Goal: Task Accomplishment & Management: Manage account settings

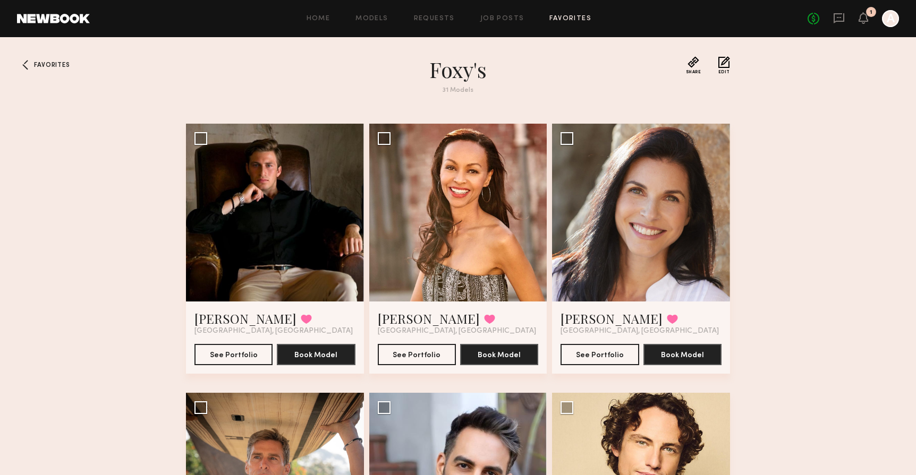
scroll to position [299, 0]
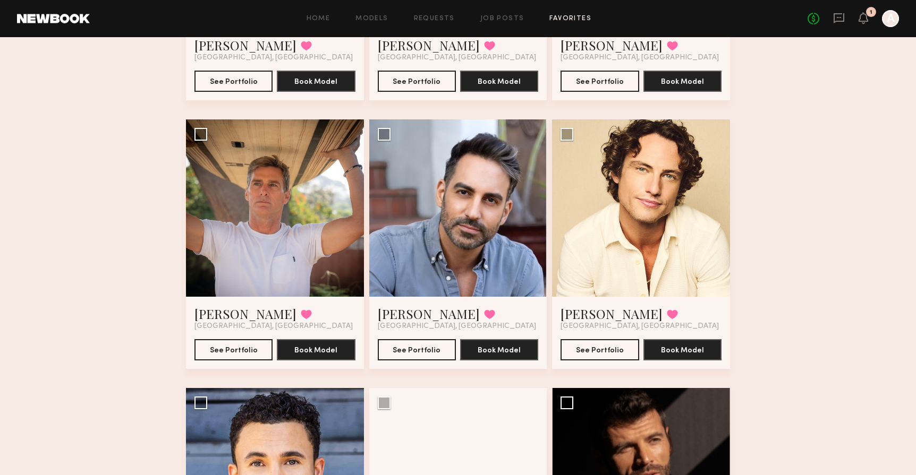
scroll to position [300, 0]
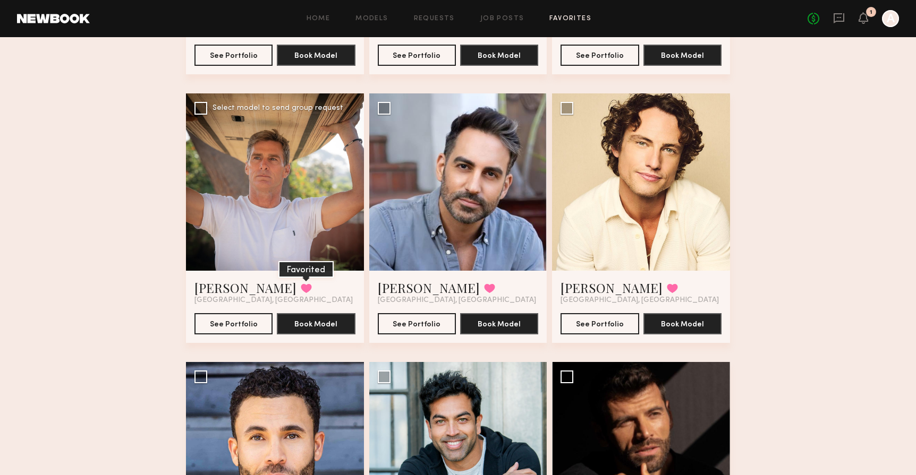
click at [301, 289] on button at bounding box center [306, 289] width 11 height 10
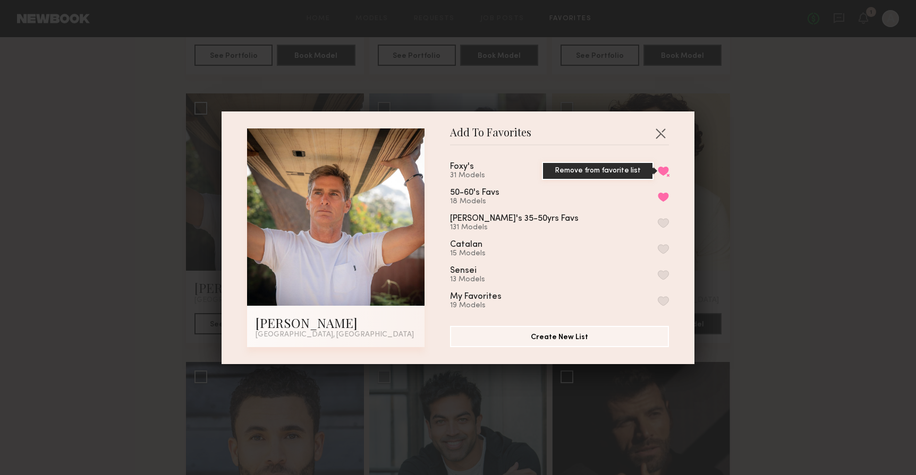
click at [663, 168] on button "Remove from favorite list" at bounding box center [663, 171] width 11 height 10
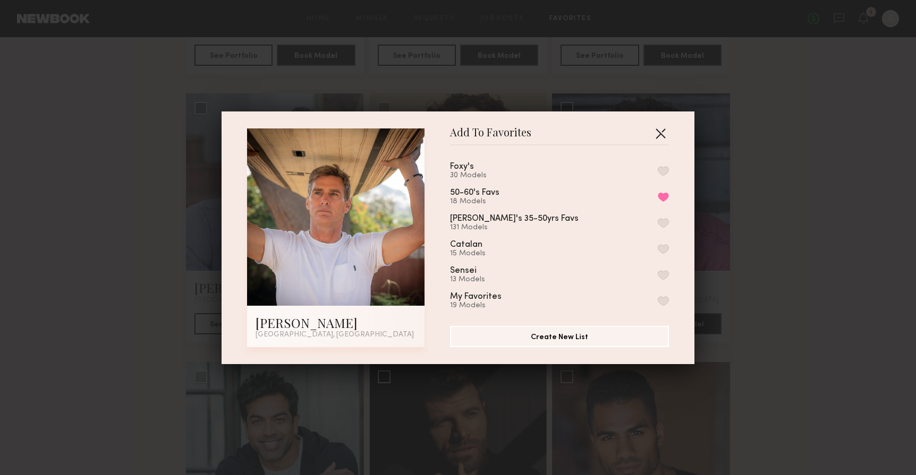
click at [660, 132] on button "button" at bounding box center [660, 133] width 17 height 17
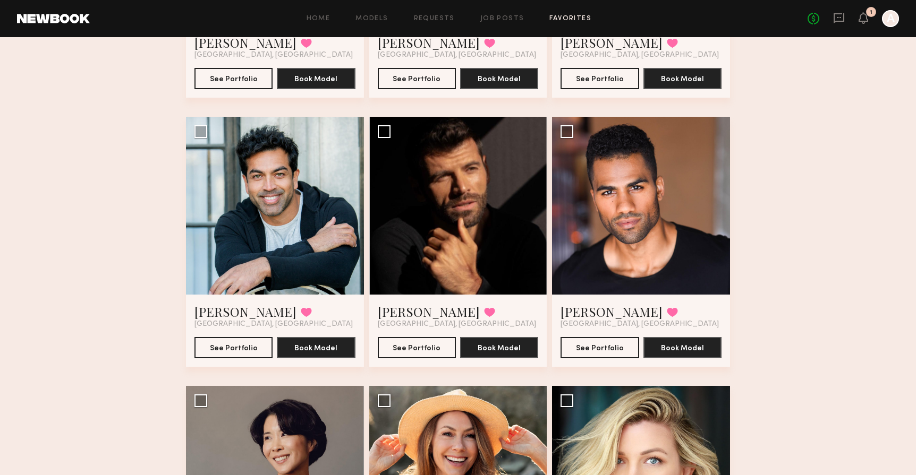
scroll to position [561, 0]
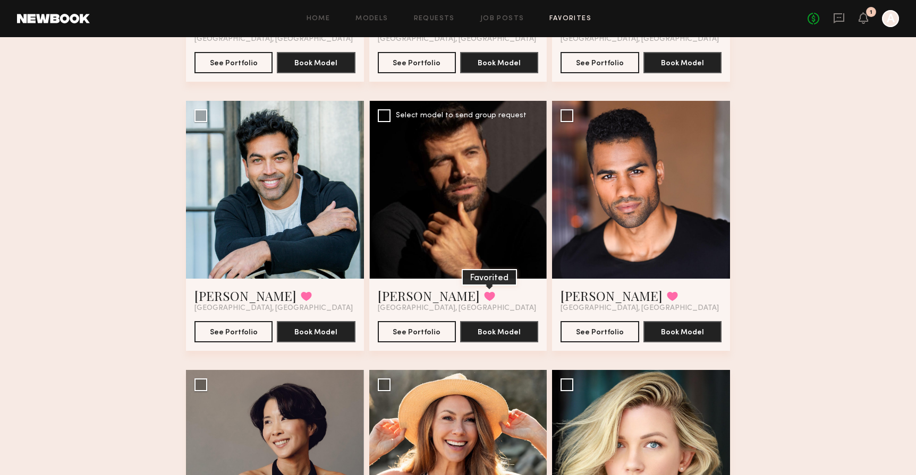
click at [484, 296] on button at bounding box center [489, 297] width 11 height 10
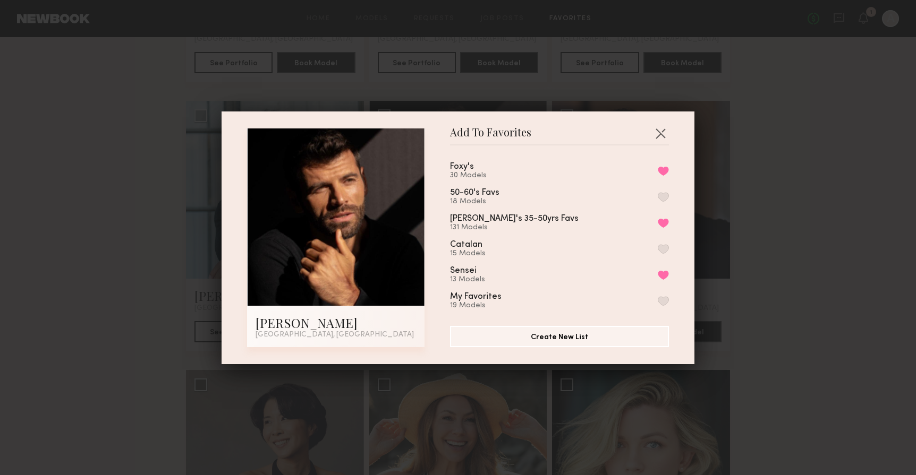
click at [669, 170] on div "Foxy's 30 Models Remove from favorite list 50-60's Favs 18 Models Jen's 35-50yr…" at bounding box center [564, 231] width 229 height 155
click at [664, 170] on button "Remove from favorite list" at bounding box center [663, 171] width 11 height 10
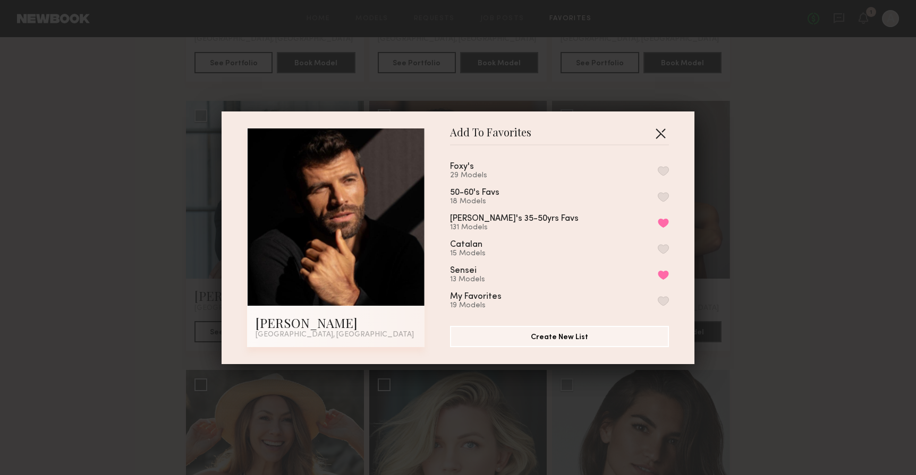
click at [663, 134] on button "button" at bounding box center [660, 133] width 17 height 17
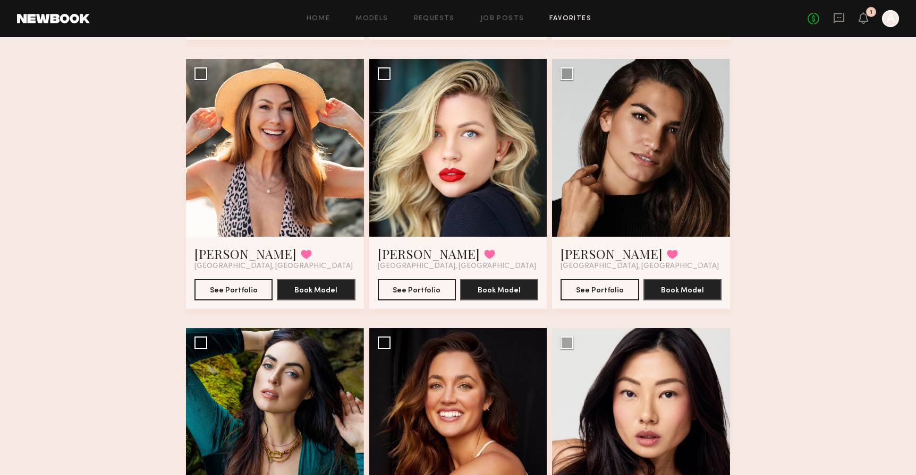
scroll to position [873, 0]
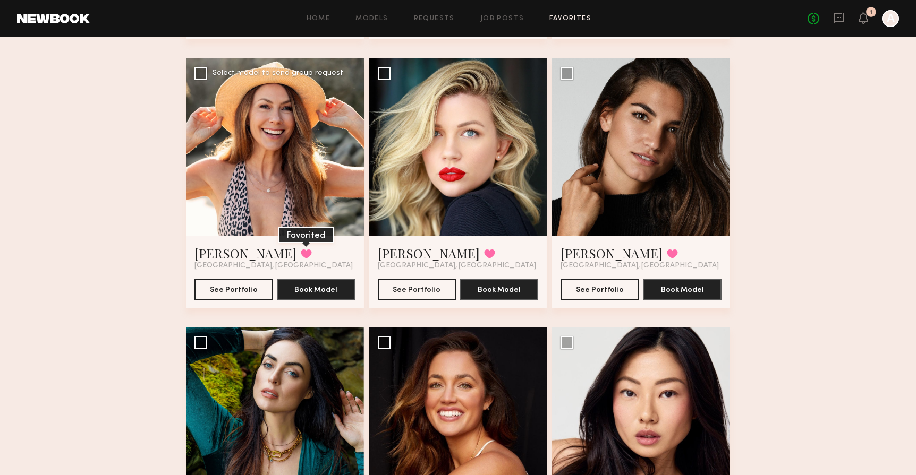
click at [301, 253] on button at bounding box center [306, 254] width 11 height 10
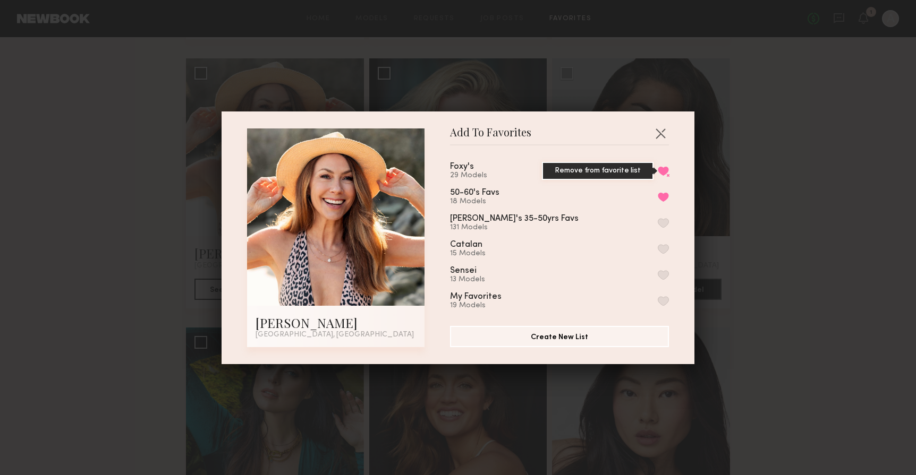
click at [665, 170] on button "Remove from favorite list" at bounding box center [663, 171] width 11 height 10
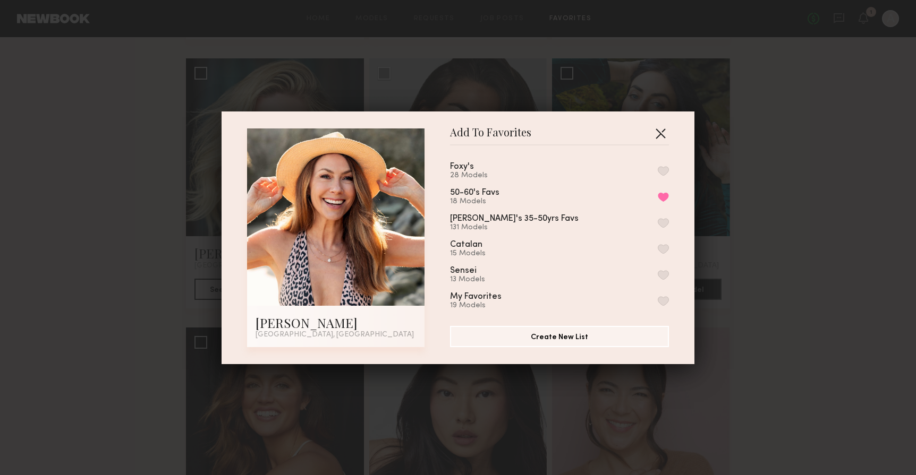
click at [661, 132] on button "button" at bounding box center [660, 133] width 17 height 17
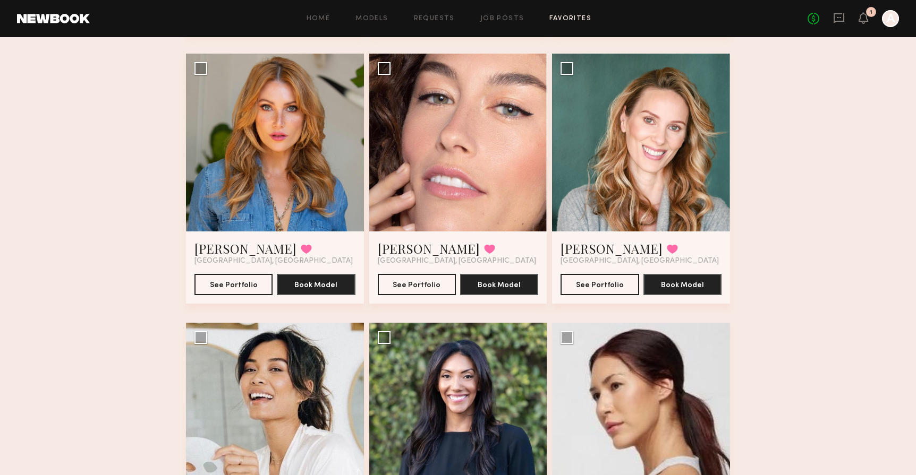
scroll to position [1412, 0]
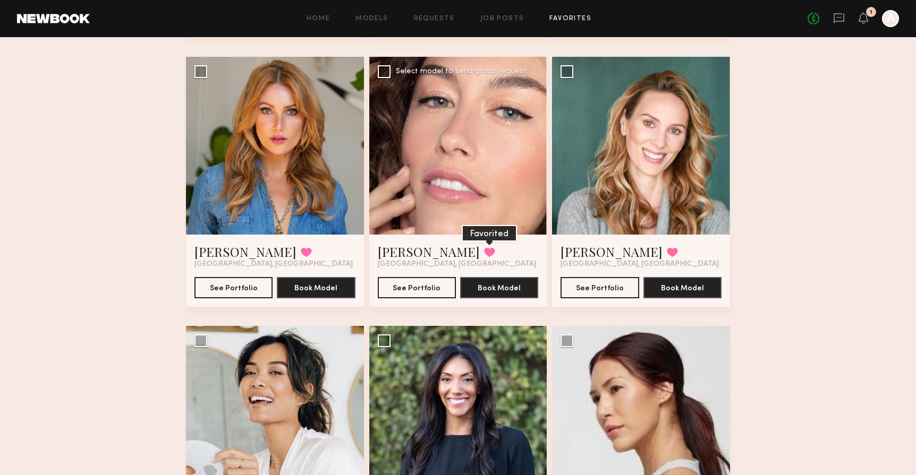
click at [484, 248] on button at bounding box center [489, 253] width 11 height 10
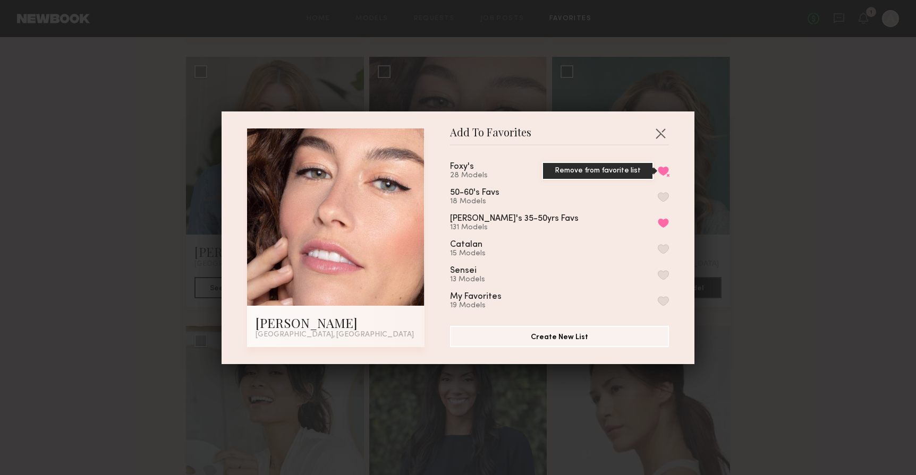
click at [664, 174] on button "Remove from favorite list" at bounding box center [663, 171] width 11 height 10
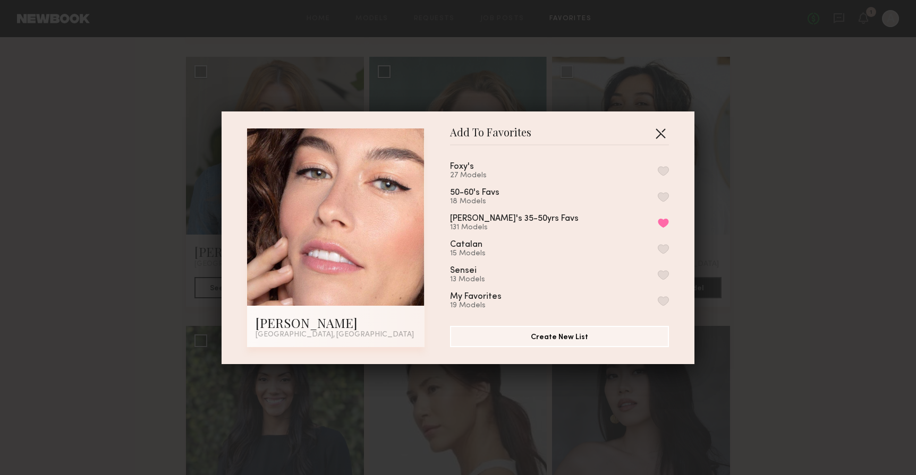
click at [664, 133] on button "button" at bounding box center [660, 133] width 17 height 17
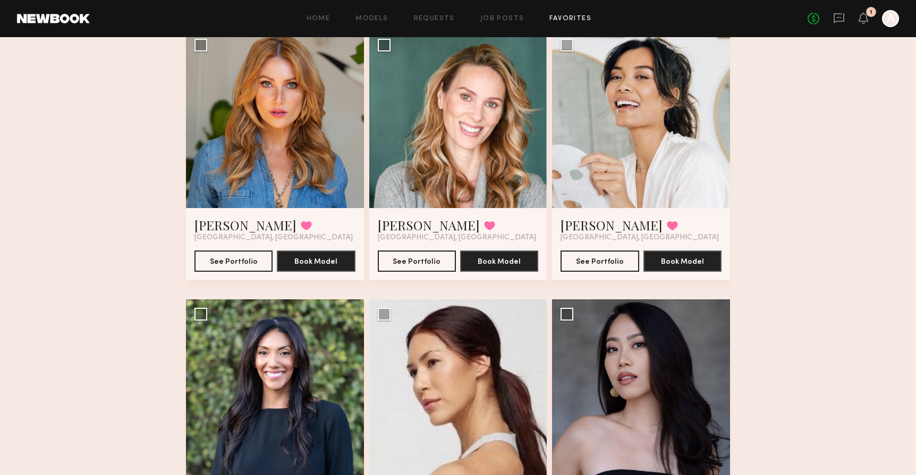
scroll to position [1426, 0]
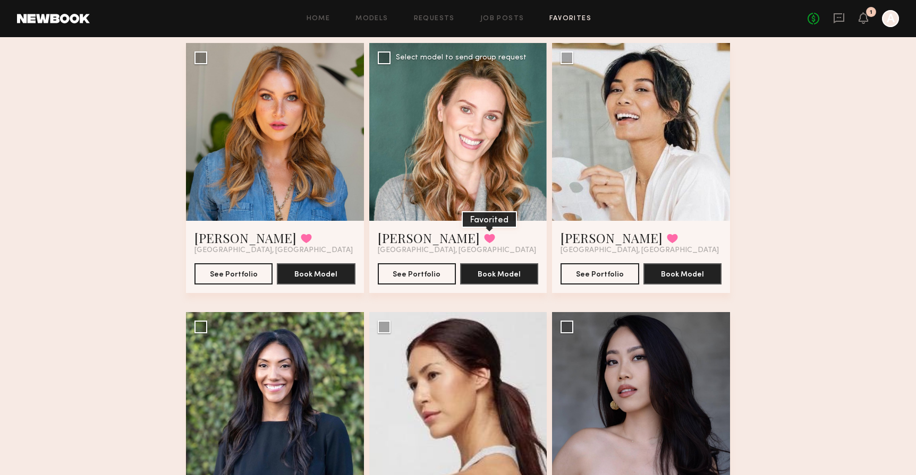
click at [484, 236] on button at bounding box center [489, 239] width 11 height 10
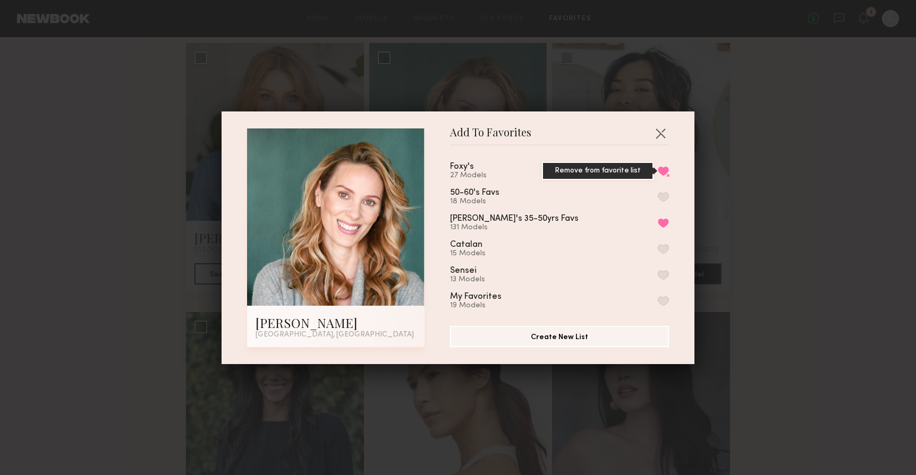
click at [665, 172] on button "Remove from favorite list" at bounding box center [663, 171] width 11 height 10
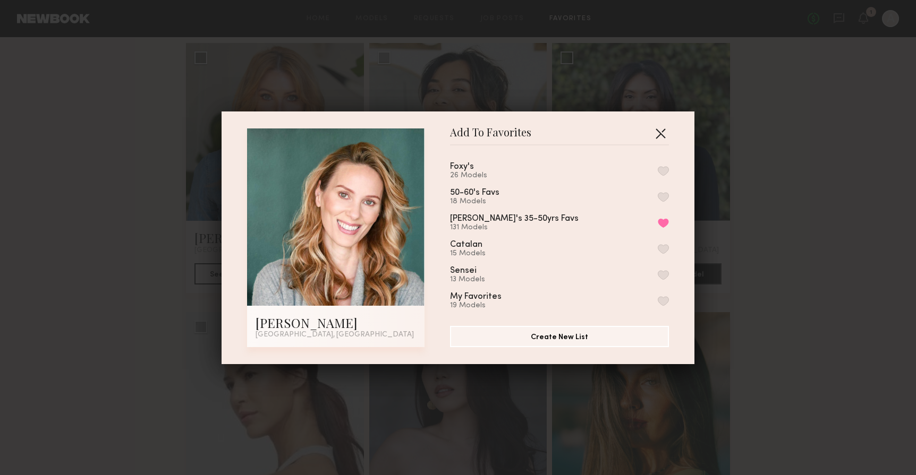
click at [661, 130] on button "button" at bounding box center [660, 133] width 17 height 17
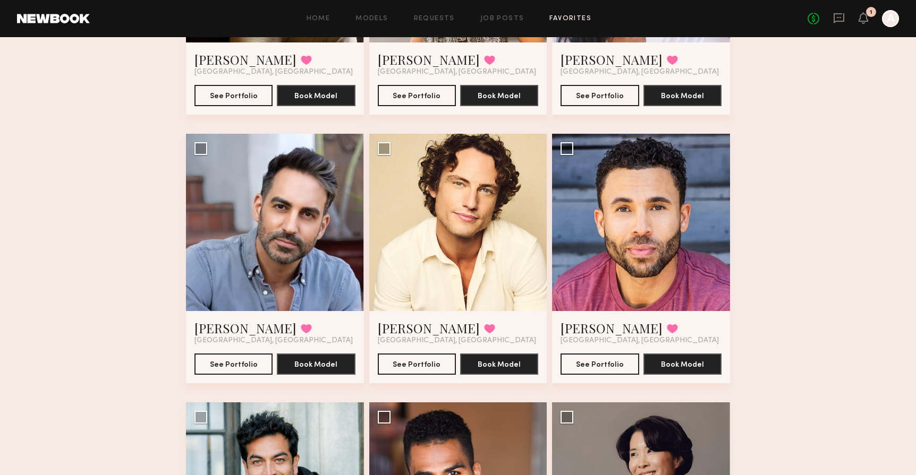
scroll to position [0, 0]
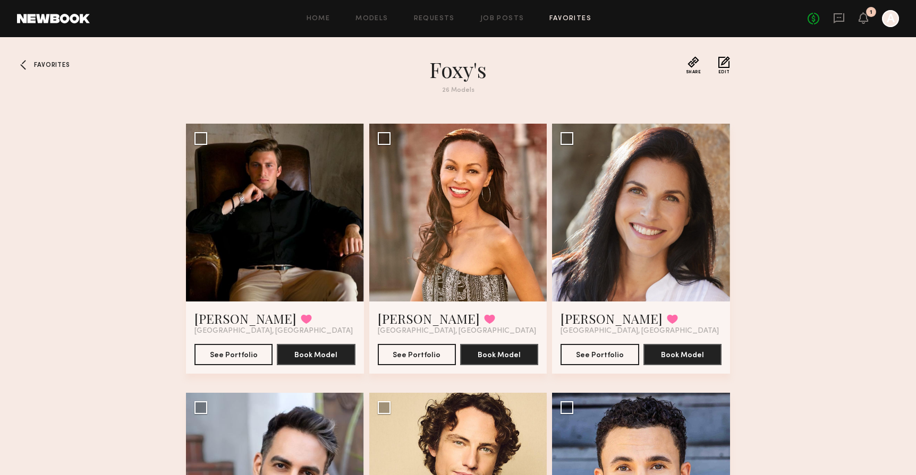
click at [52, 63] on span "Favorites" at bounding box center [52, 65] width 36 height 6
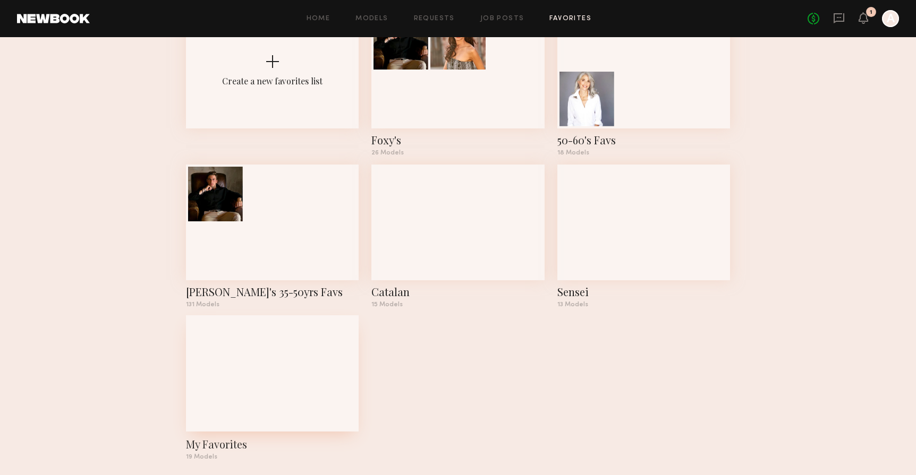
scroll to position [97, 0]
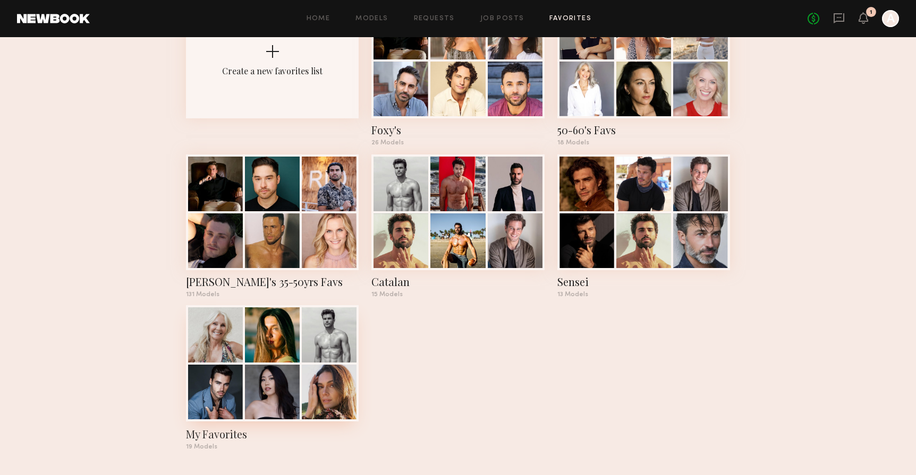
click at [327, 405] on div at bounding box center [329, 392] width 55 height 55
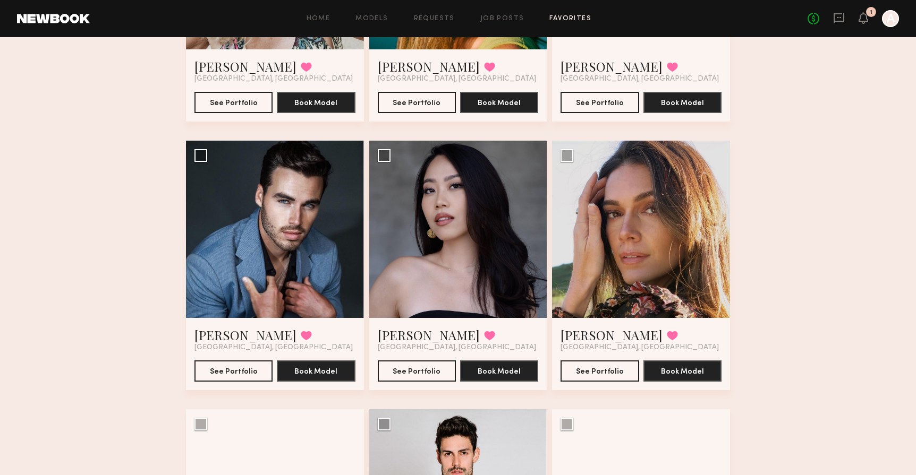
scroll to position [255, 0]
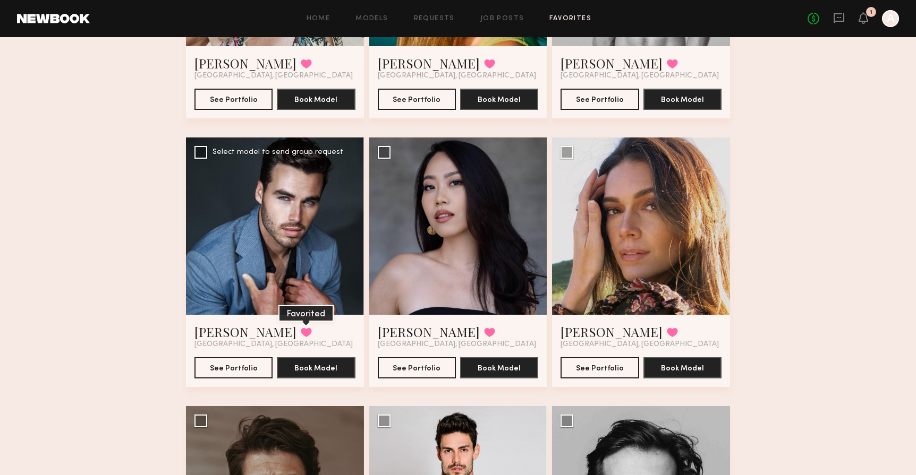
click at [301, 332] on button at bounding box center [306, 333] width 11 height 10
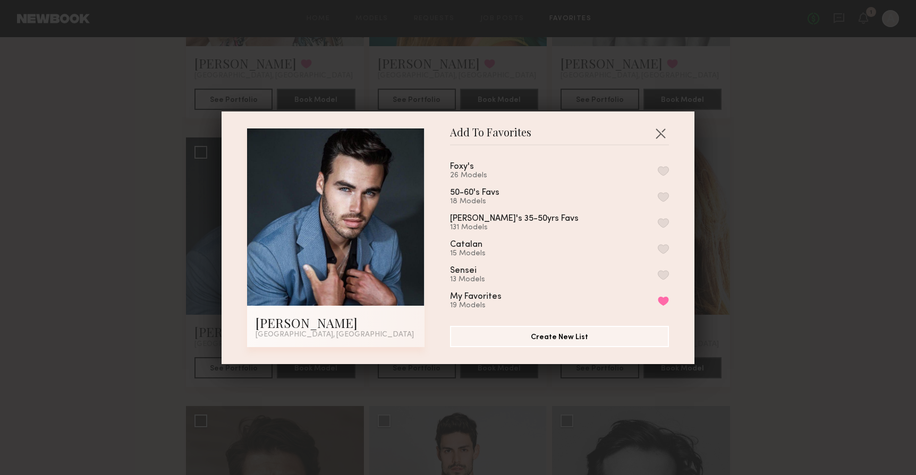
click at [664, 168] on button "button" at bounding box center [663, 171] width 11 height 10
click at [661, 132] on button "button" at bounding box center [660, 133] width 17 height 17
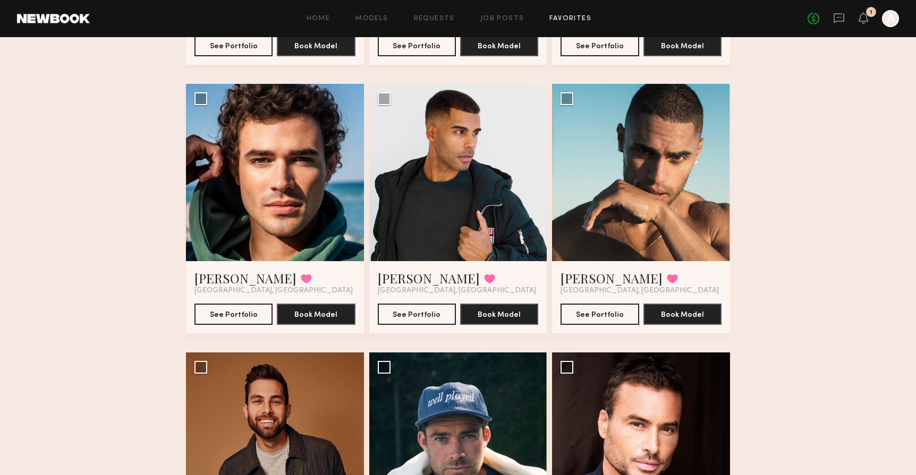
scroll to position [1118, 0]
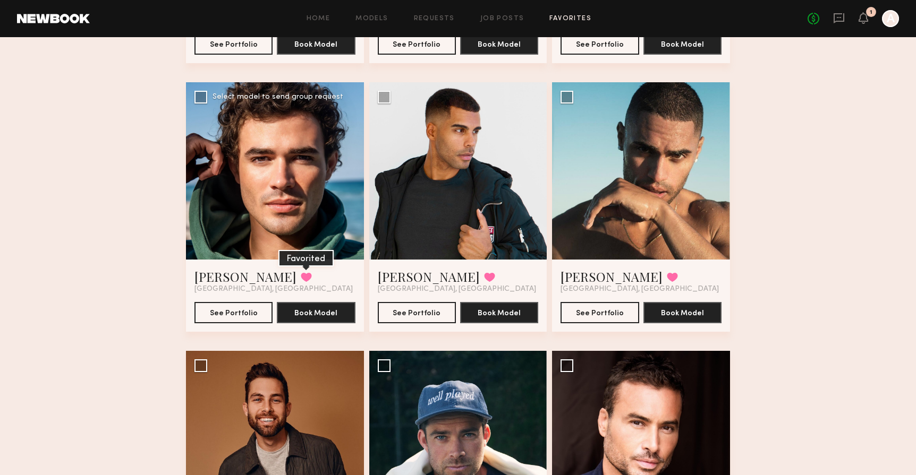
click at [301, 276] on button at bounding box center [306, 277] width 11 height 10
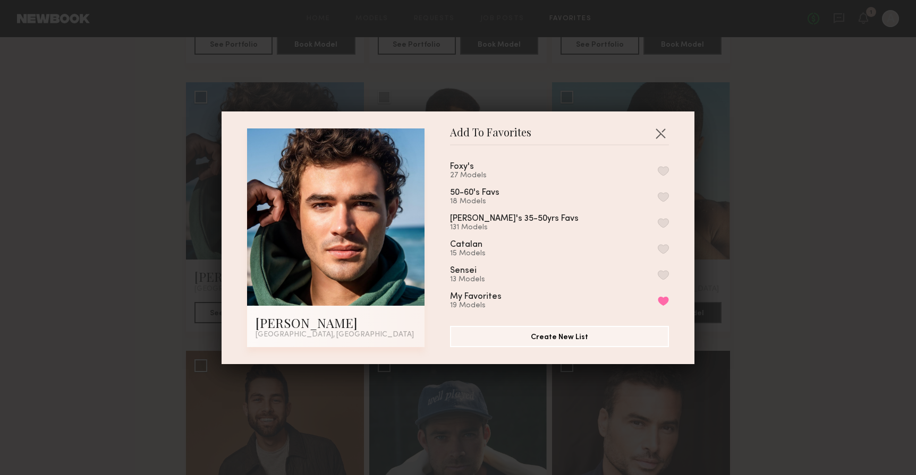
click at [667, 172] on button "button" at bounding box center [663, 171] width 11 height 10
click at [661, 132] on button "button" at bounding box center [660, 133] width 17 height 17
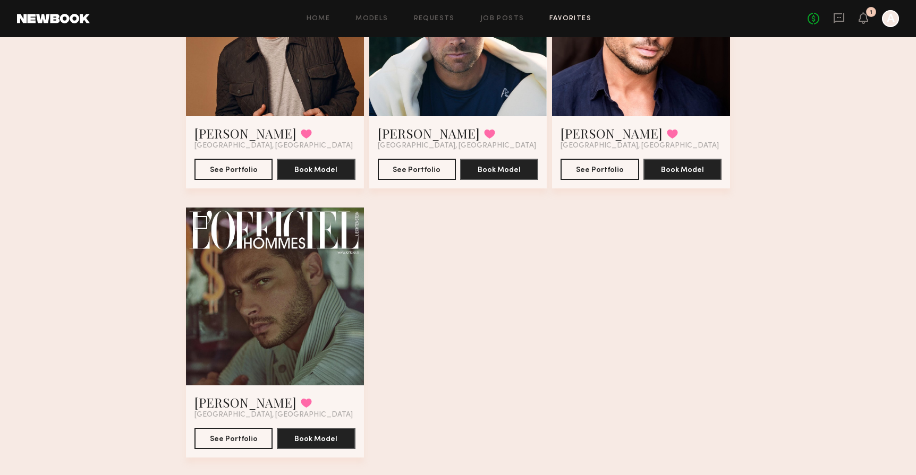
scroll to position [1548, 0]
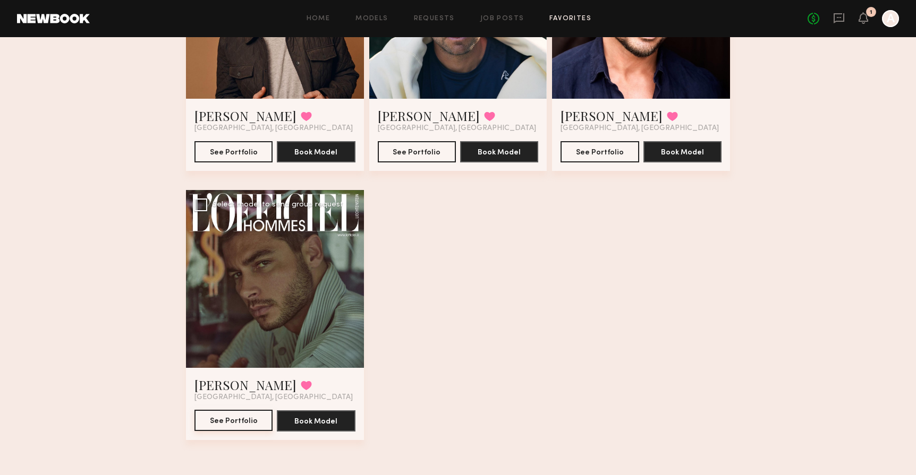
click at [221, 419] on button "See Portfolio" at bounding box center [233, 420] width 78 height 21
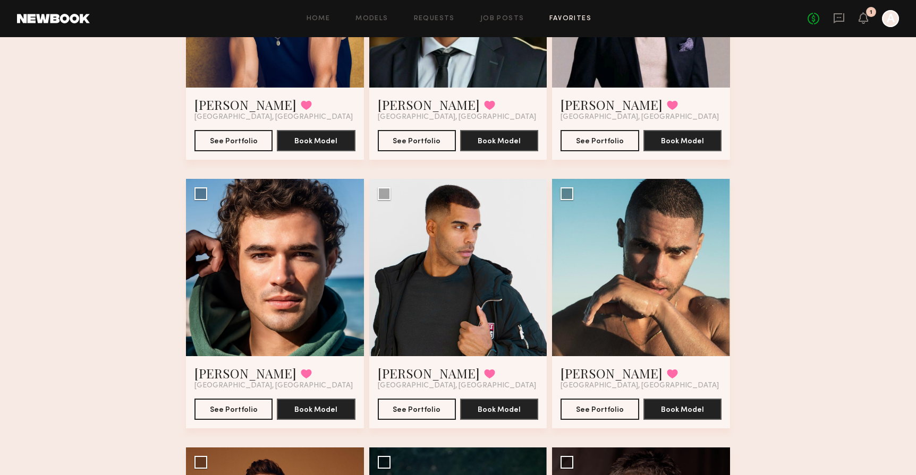
scroll to position [1021, 0]
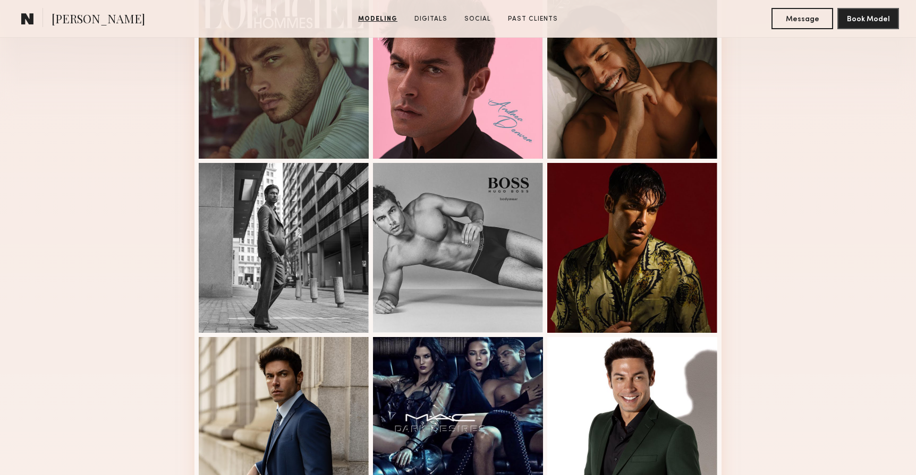
scroll to position [323, 0]
